Goal: Task Accomplishment & Management: Use online tool/utility

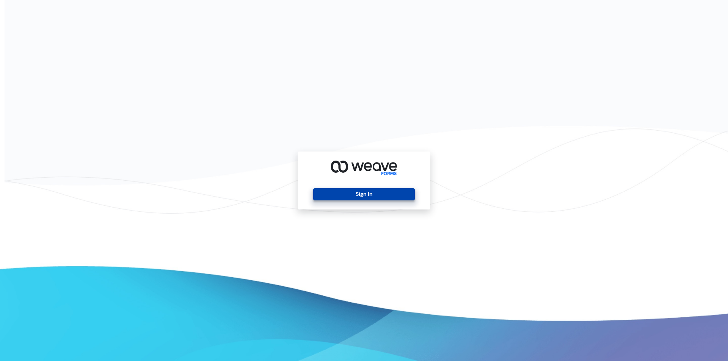
click at [332, 194] on button "Sign In" at bounding box center [363, 194] width 101 height 12
